Goal: Task Accomplishment & Management: Manage account settings

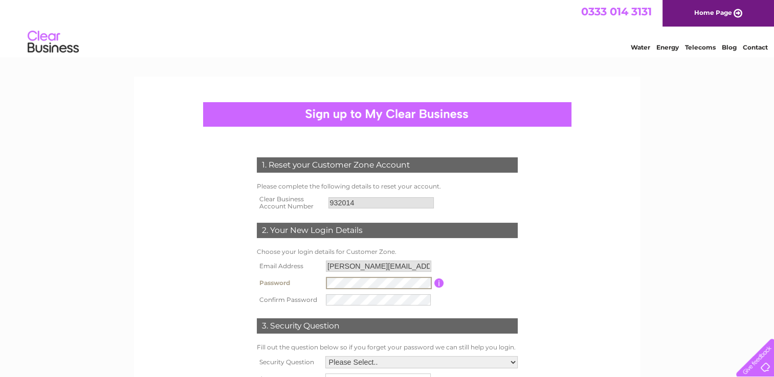
click at [254, 300] on tbody "Email Address louisa@bornintheborders.com Password Password must be at least 6 …" at bounding box center [387, 283] width 266 height 50
click at [374, 293] on td at bounding box center [378, 299] width 110 height 16
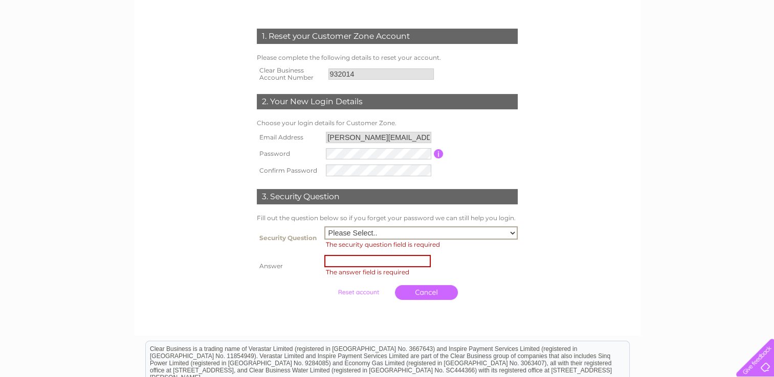
scroll to position [131, 0]
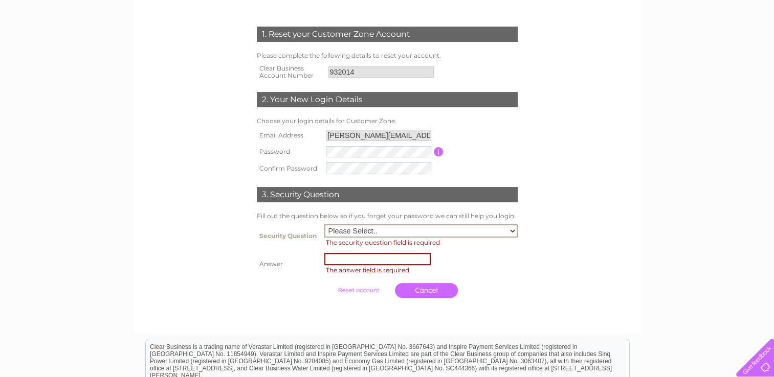
click at [436, 230] on select "Please Select.. In what town or city was your first job? In what town or city d…" at bounding box center [420, 231] width 193 height 13
select select "1"
click at [324, 225] on select "Please Select.. In what town or city was your first job? In what town or city d…" at bounding box center [420, 231] width 193 height 13
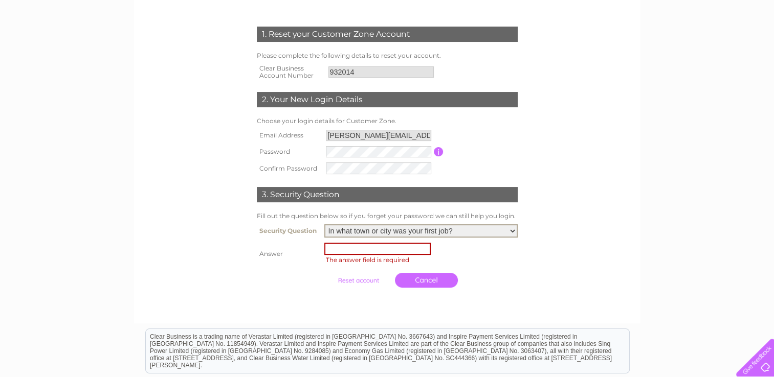
click at [404, 255] on span "The answer field is required" at bounding box center [422, 260] width 196 height 10
click at [404, 255] on span "The answer field is required" at bounding box center [368, 259] width 83 height 8
click at [396, 251] on input "text" at bounding box center [378, 248] width 106 height 12
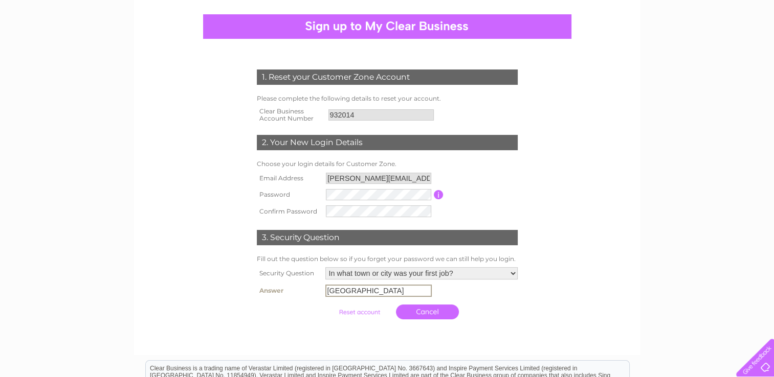
scroll to position [130, 0]
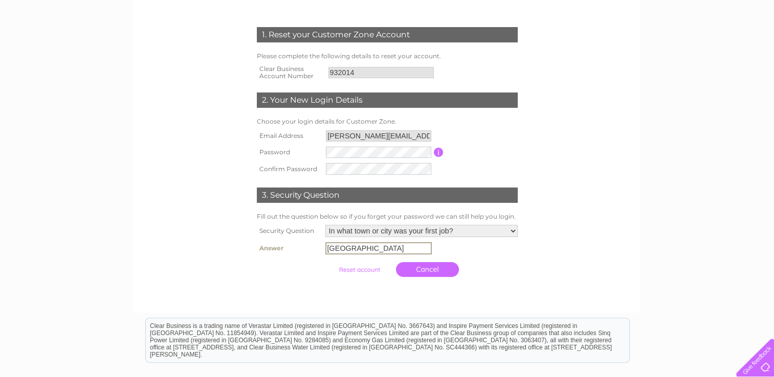
type input "Edinburgh"
click at [592, 224] on form "1. Reset your Customer Zone Account Please complete the following details to re…" at bounding box center [387, 154] width 487 height 295
click at [368, 271] on input "submit" at bounding box center [359, 269] width 63 height 14
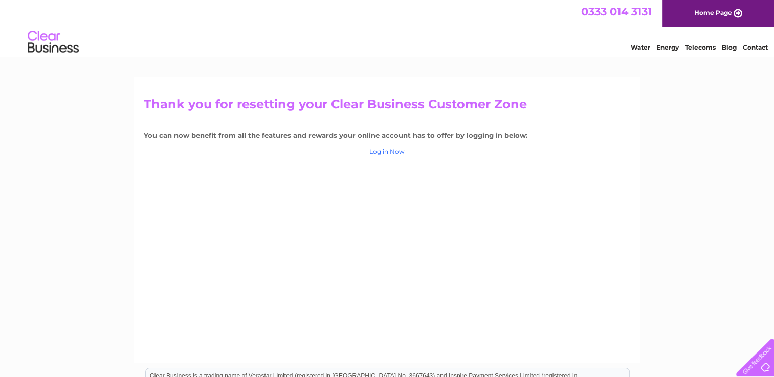
click at [382, 154] on link "Log in Now" at bounding box center [386, 152] width 35 height 8
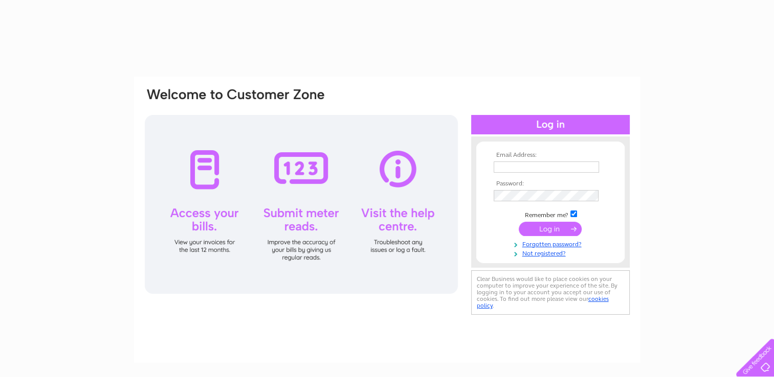
type input "[PERSON_NAME][EMAIL_ADDRESS][DOMAIN_NAME]"
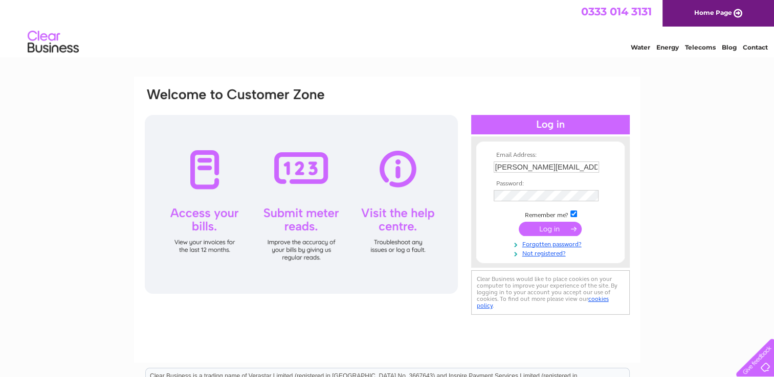
click at [550, 232] on input "submit" at bounding box center [550, 229] width 63 height 14
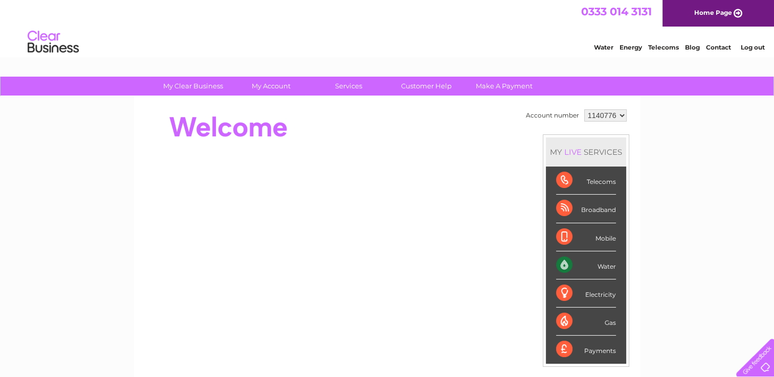
click at [618, 120] on select "1140776" at bounding box center [605, 115] width 42 height 12
click at [640, 120] on div "Account number 1140776 MY LIVE SERVICES Telecoms Broadband Mobile Water Electri…" at bounding box center [387, 287] width 506 height 380
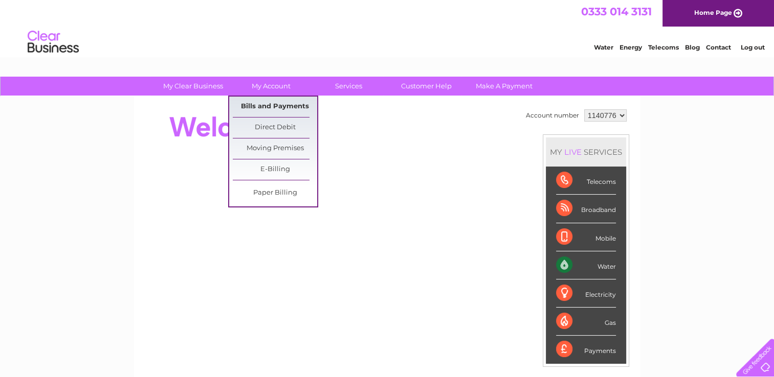
click at [267, 100] on link "Bills and Payments" at bounding box center [275, 107] width 84 height 20
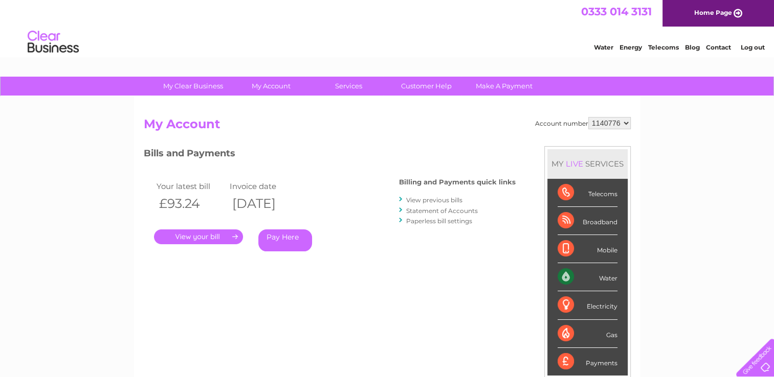
click at [235, 236] on link "." at bounding box center [198, 237] width 89 height 15
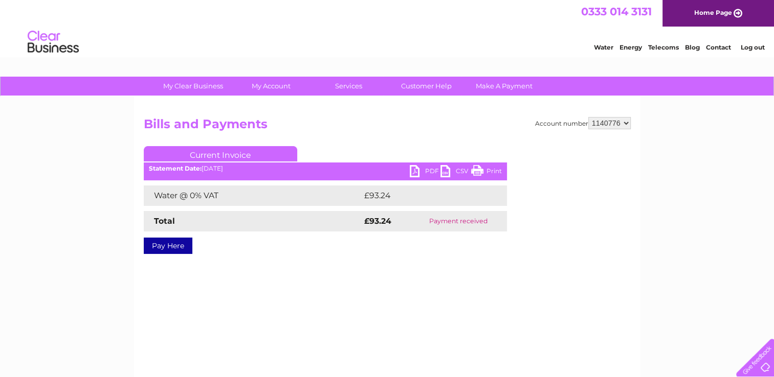
click at [417, 171] on link "PDF" at bounding box center [425, 172] width 31 height 15
click at [430, 166] on link "PDF" at bounding box center [425, 172] width 31 height 15
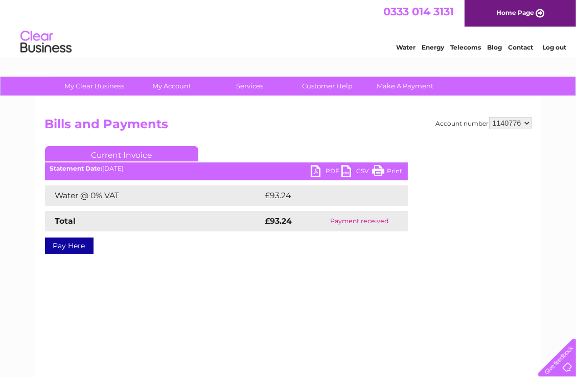
click at [501, 124] on select "1140776" at bounding box center [510, 123] width 42 height 12
click at [369, 127] on h2 "Bills and Payments" at bounding box center [288, 126] width 487 height 19
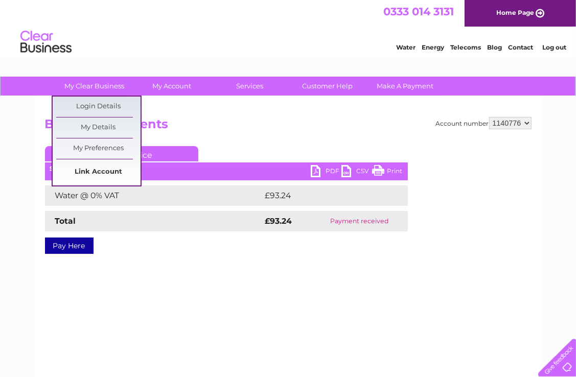
click at [105, 168] on link "Link Account" at bounding box center [98, 172] width 84 height 20
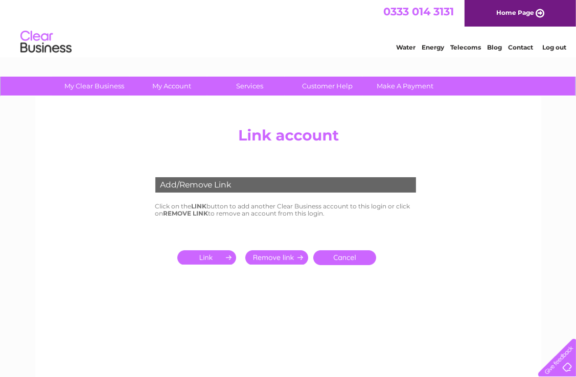
click at [217, 257] on input "submit" at bounding box center [208, 258] width 63 height 14
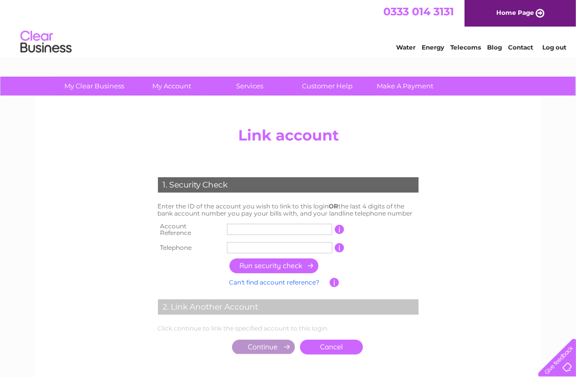
click at [234, 231] on input "text" at bounding box center [279, 229] width 105 height 11
click at [254, 230] on input "text" at bounding box center [279, 229] width 105 height 11
click at [251, 233] on input "text" at bounding box center [279, 229] width 105 height 11
type input "1153598"
click at [240, 242] on input "text" at bounding box center [279, 247] width 105 height 11
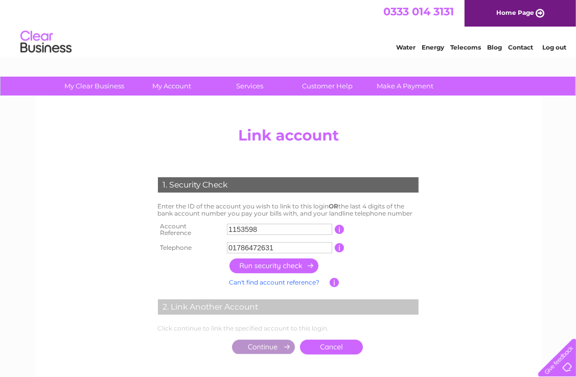
click at [267, 261] on input "button" at bounding box center [275, 266] width 90 height 15
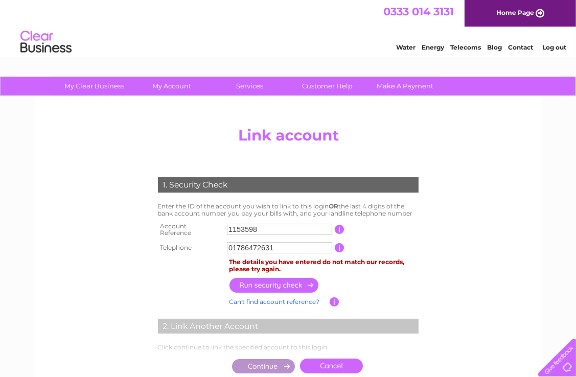
click at [250, 244] on input "01786472631" at bounding box center [279, 247] width 105 height 11
drag, startPoint x: 281, startPoint y: 244, endPoint x: 153, endPoint y: 235, distance: 128.7
click at [153, 235] on div "1. Security Check Enter the ID of the account you wish to link to this login OR…" at bounding box center [288, 273] width 308 height 212
type input "01835830495"
click at [260, 280] on input "button" at bounding box center [275, 285] width 90 height 15
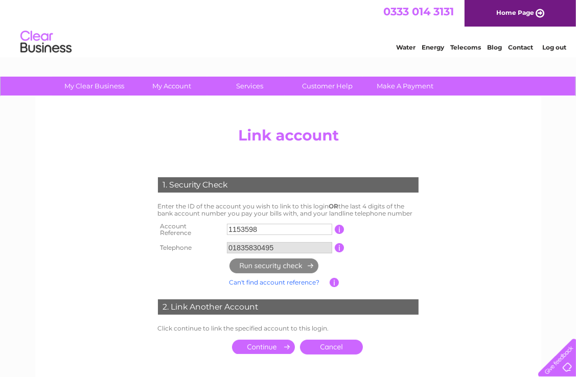
click at [274, 341] on input "submit" at bounding box center [263, 347] width 63 height 14
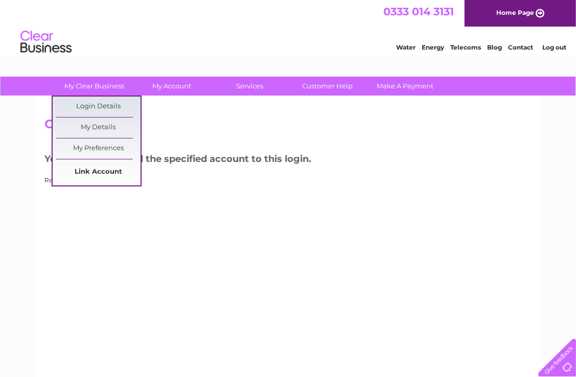
click at [92, 173] on link "Link Account" at bounding box center [98, 172] width 84 height 20
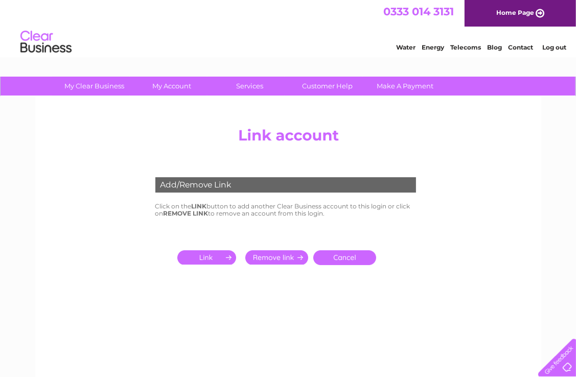
click at [209, 257] on input "submit" at bounding box center [208, 258] width 63 height 14
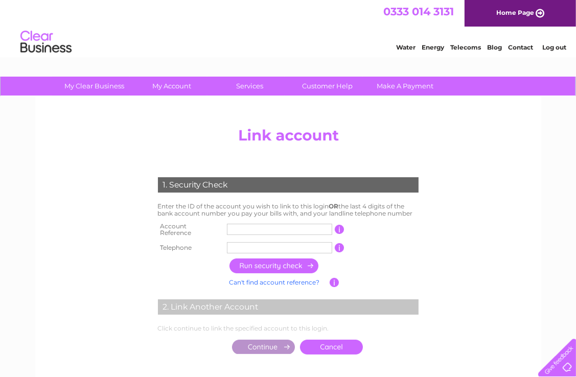
click at [253, 224] on input "text" at bounding box center [279, 229] width 105 height 11
type input "932014"
click at [237, 242] on input "text" at bounding box center [279, 247] width 105 height 11
click at [258, 263] on input "button" at bounding box center [275, 266] width 90 height 15
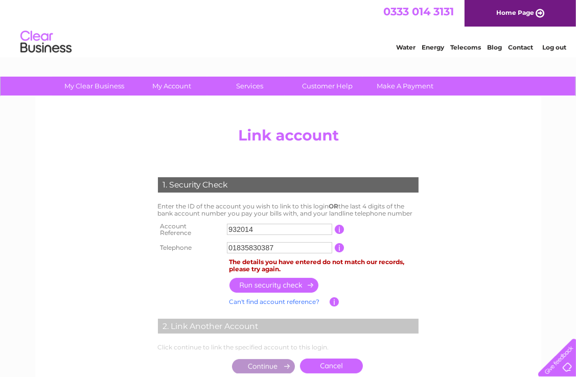
click at [283, 243] on input "01835830387" at bounding box center [279, 247] width 105 height 11
click at [280, 284] on input "button" at bounding box center [275, 285] width 90 height 15
click at [281, 242] on input "01835830495" at bounding box center [279, 247] width 105 height 11
click at [270, 279] on input "button" at bounding box center [275, 285] width 90 height 15
click at [280, 244] on input "01835830242" at bounding box center [279, 247] width 105 height 11
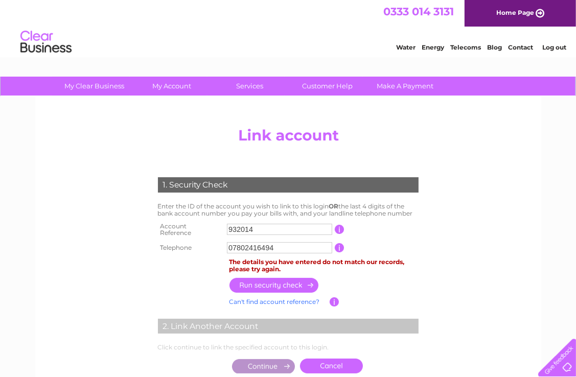
type input "07802416494"
click at [272, 284] on input "button" at bounding box center [275, 285] width 90 height 15
drag, startPoint x: 288, startPoint y: 245, endPoint x: 180, endPoint y: 261, distance: 109.0
click at [180, 261] on div "1. Security Check Enter the ID of the account you wish to link to this login OR…" at bounding box center [288, 273] width 308 height 212
click at [281, 278] on input "button" at bounding box center [275, 285] width 90 height 15
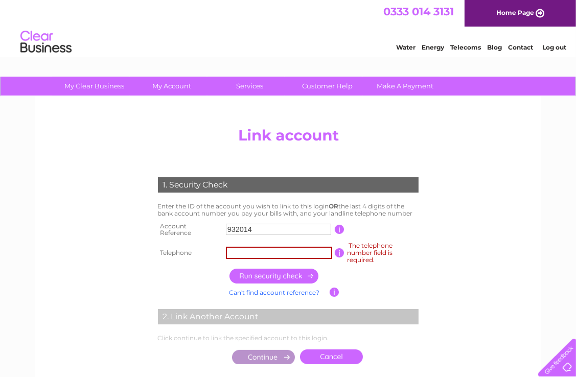
click at [266, 257] on input "text" at bounding box center [279, 253] width 106 height 12
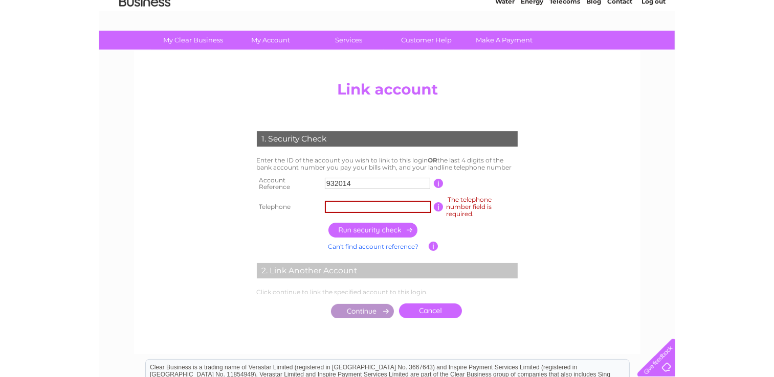
scroll to position [47, 0]
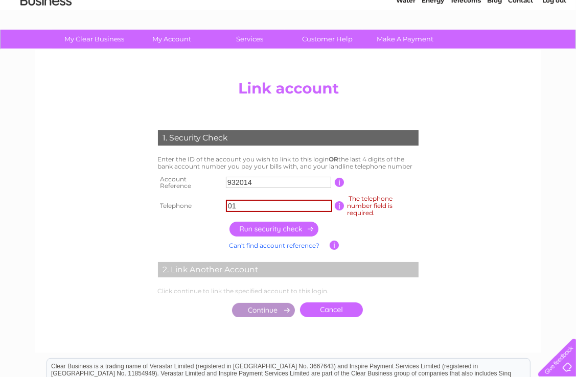
type input "0"
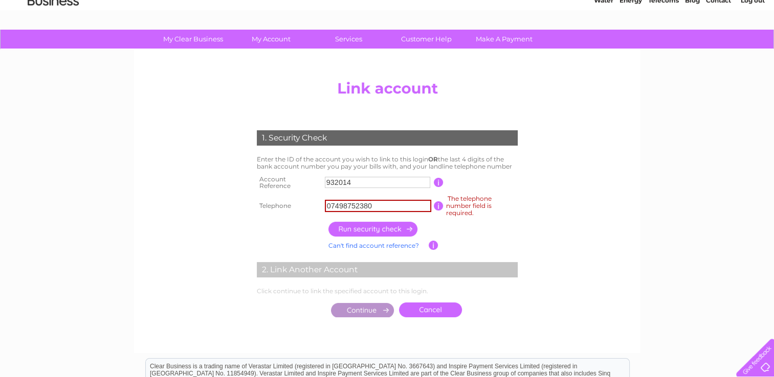
type input "07498752380"
click at [351, 230] on input "button" at bounding box center [373, 229] width 90 height 15
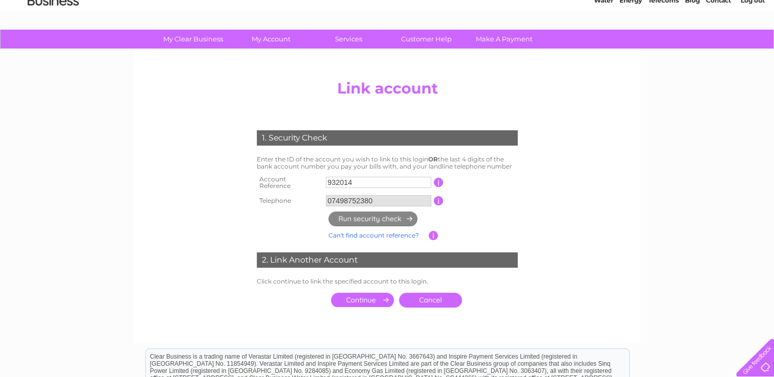
click at [353, 294] on input "submit" at bounding box center [362, 300] width 63 height 14
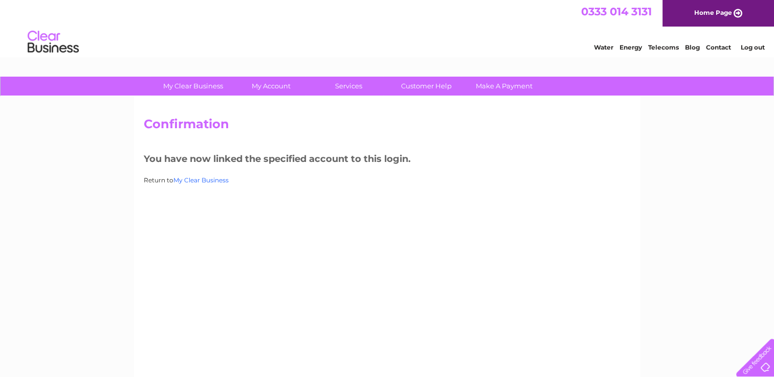
click at [207, 180] on link "My Clear Business" at bounding box center [200, 180] width 55 height 8
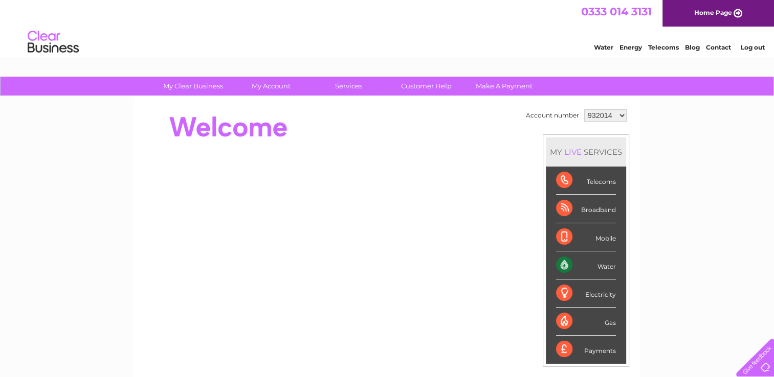
click at [610, 117] on select "932014 1140776 1153598" at bounding box center [605, 115] width 42 height 12
click at [673, 132] on div "My Clear Business Login Details My Details My Preferences Link Account My Accou…" at bounding box center [387, 364] width 774 height 575
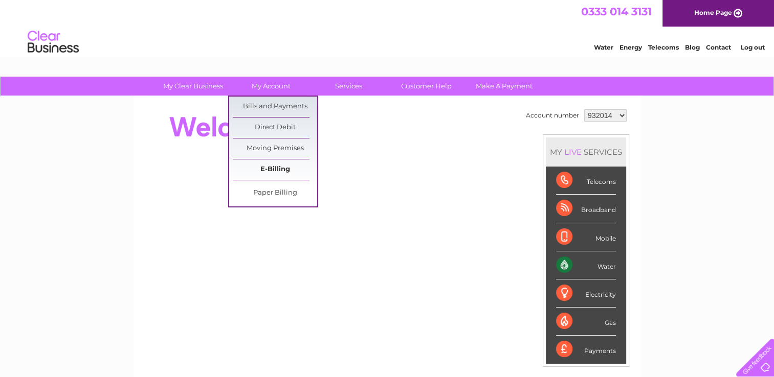
click at [271, 169] on link "E-Billing" at bounding box center [275, 170] width 84 height 20
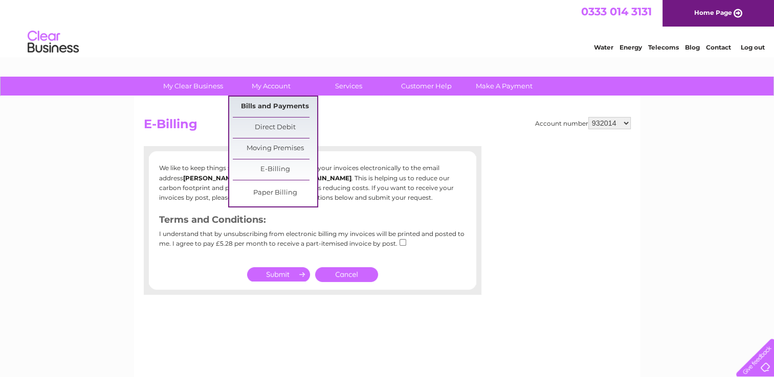
click at [259, 108] on link "Bills and Payments" at bounding box center [275, 107] width 84 height 20
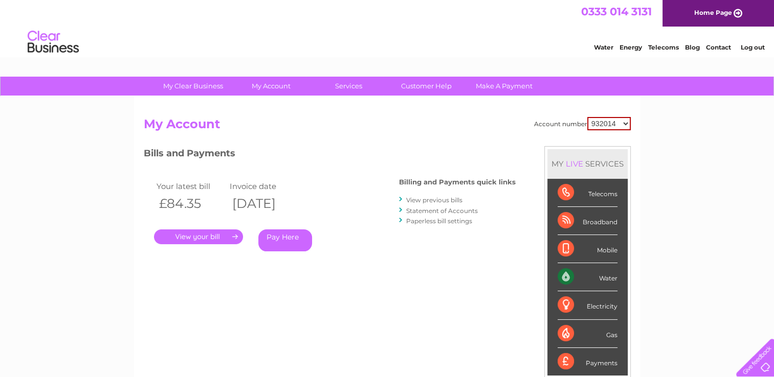
click at [438, 197] on link "View previous bills" at bounding box center [434, 200] width 56 height 8
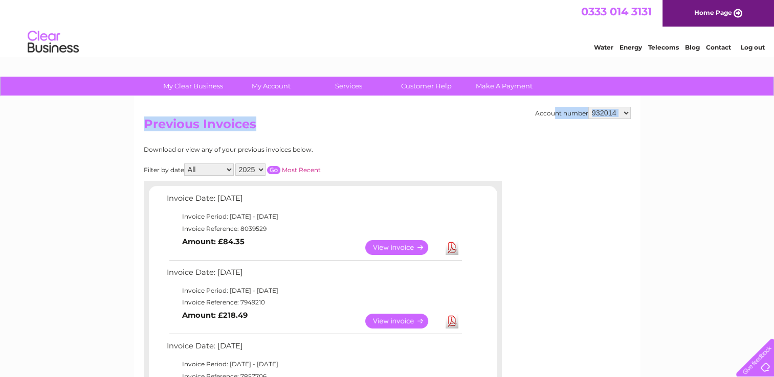
drag, startPoint x: 773, startPoint y: 88, endPoint x: 776, endPoint y: 98, distance: 10.4
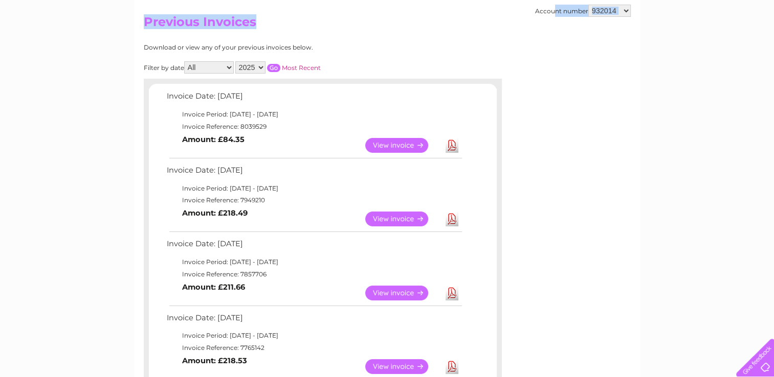
scroll to position [104, 0]
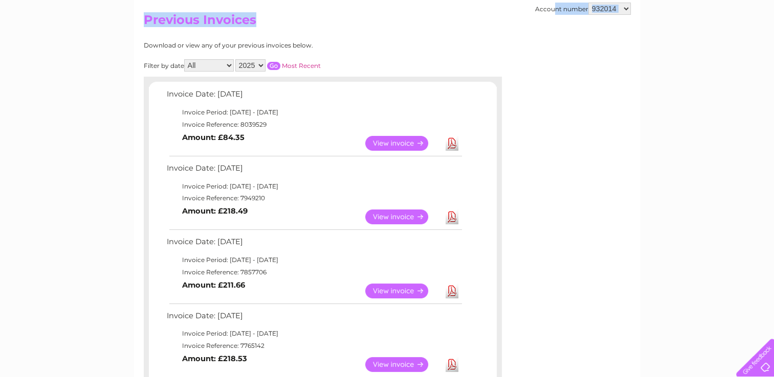
click at [402, 145] on link "View" at bounding box center [402, 143] width 75 height 15
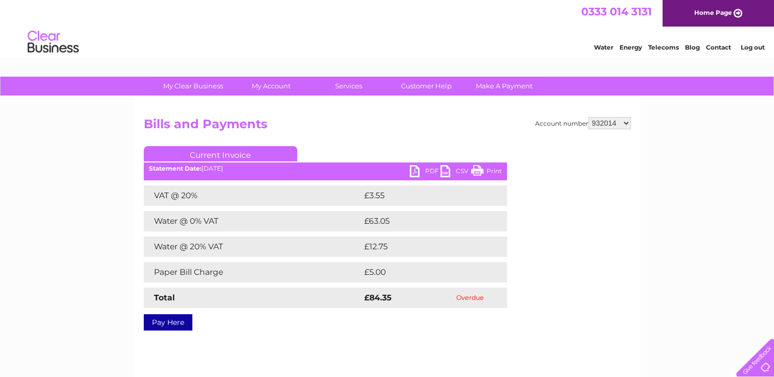
click at [424, 169] on link "PDF" at bounding box center [425, 172] width 31 height 15
